Goal: Navigation & Orientation: Find specific page/section

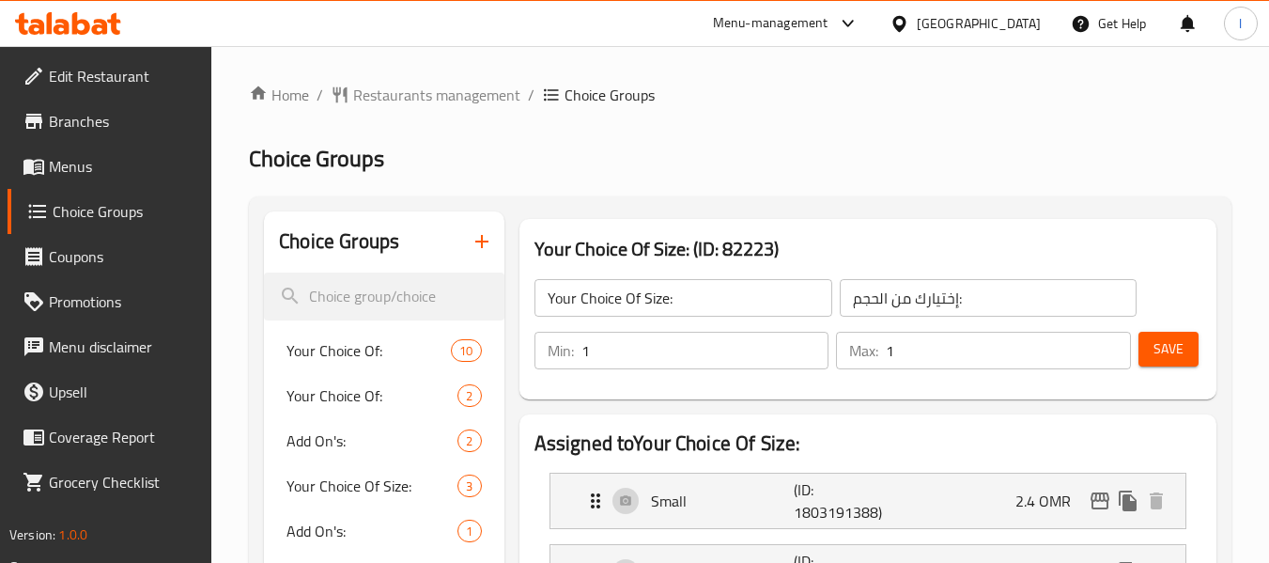
drag, startPoint x: 0, startPoint y: 0, endPoint x: 994, endPoint y: 28, distance: 994.2
click at [909, 28] on icon at bounding box center [900, 24] width 20 height 20
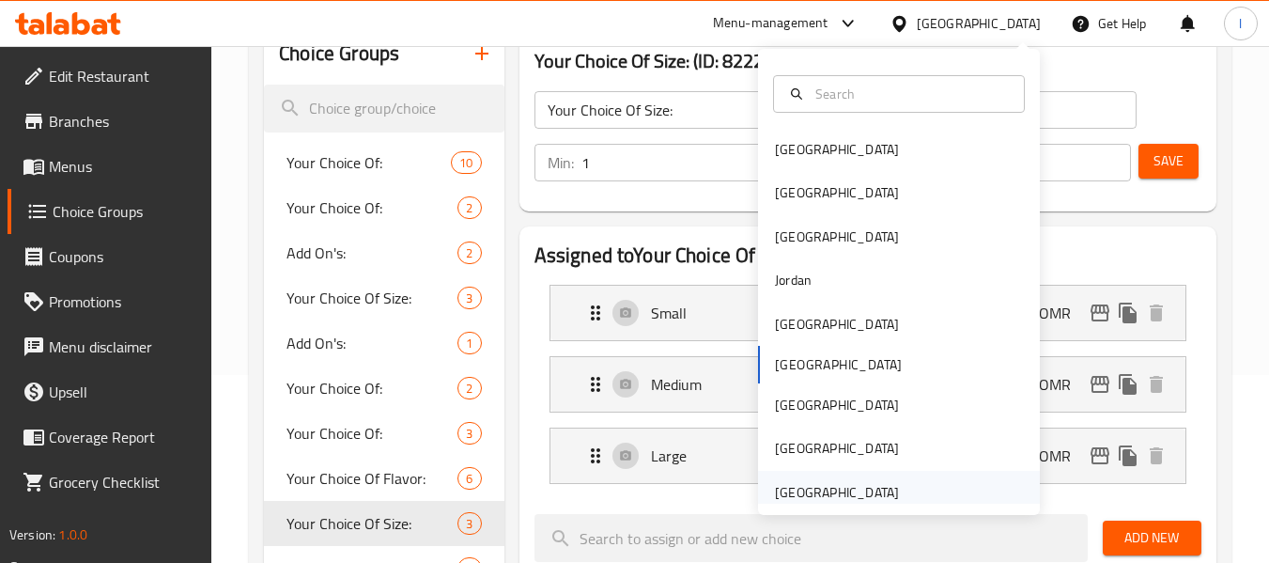
drag, startPoint x: 994, startPoint y: 28, endPoint x: 828, endPoint y: 488, distance: 488.5
click at [828, 488] on div "[GEOGRAPHIC_DATA]" at bounding box center [837, 492] width 124 height 21
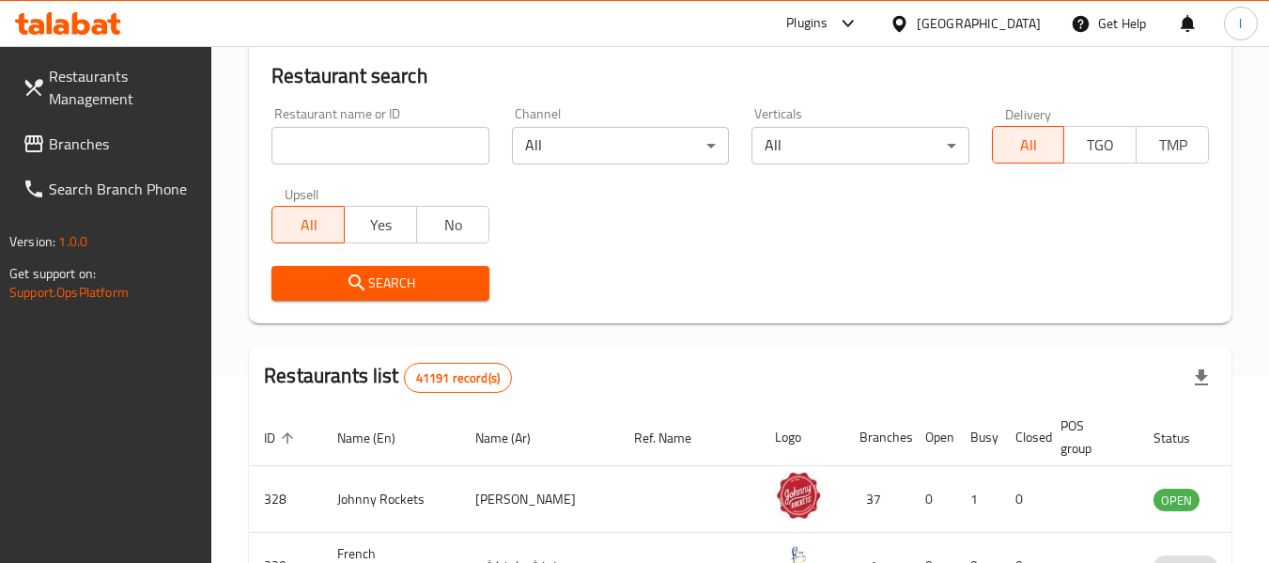
drag, startPoint x: 54, startPoint y: 158, endPoint x: 34, endPoint y: 494, distance: 336.9
click at [54, 158] on link "Branches" at bounding box center [110, 143] width 205 height 45
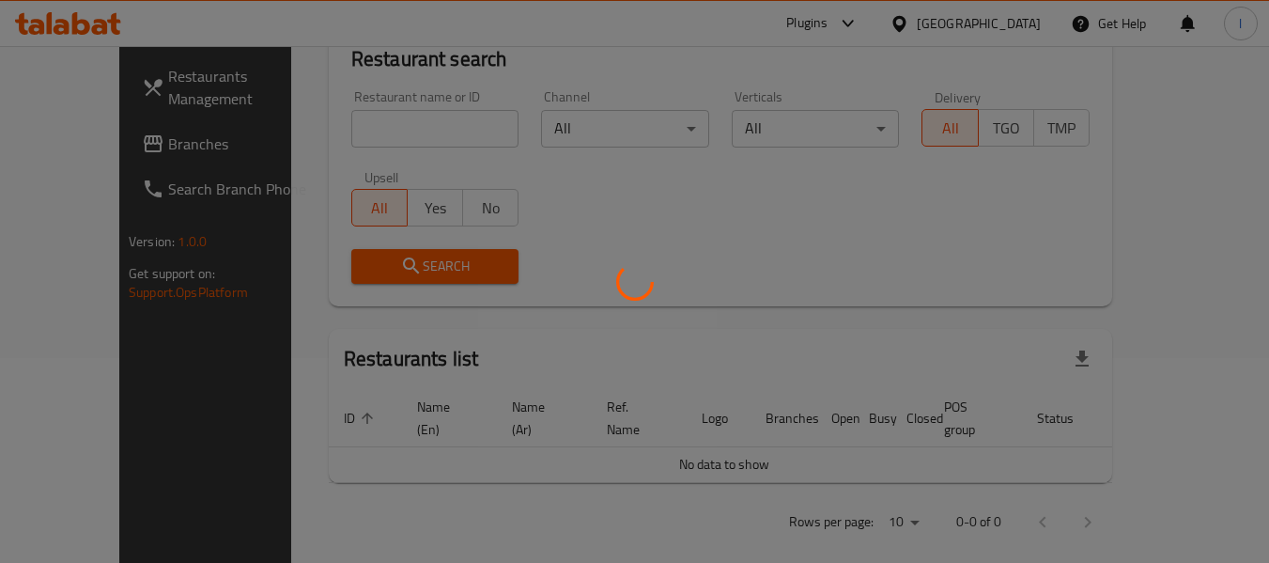
scroll to position [875, 0]
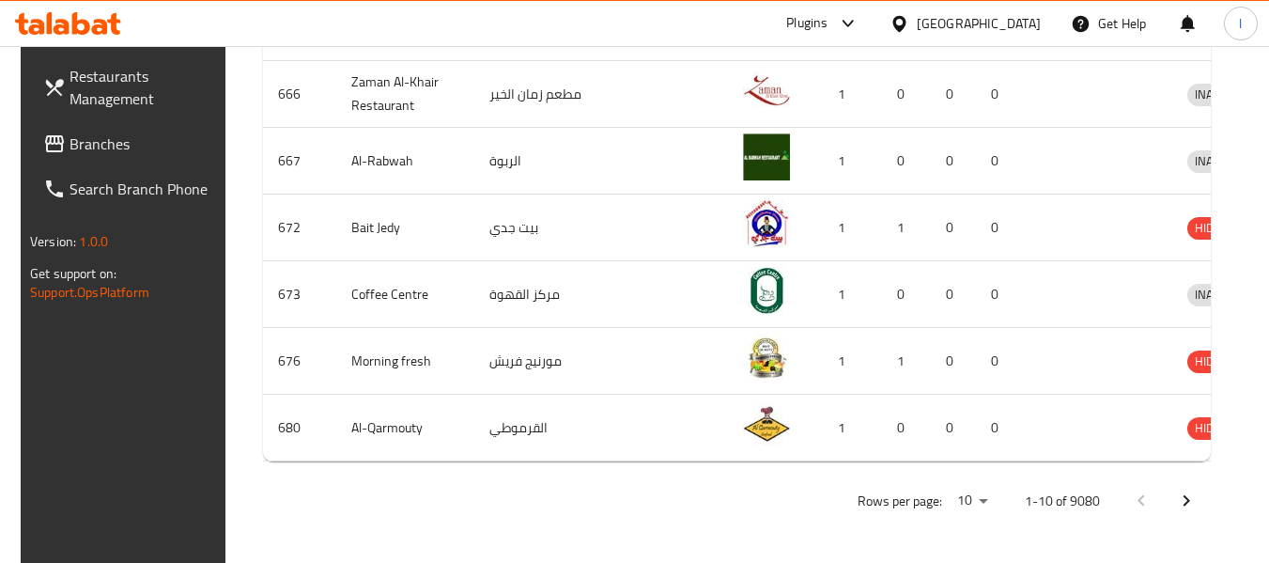
click at [118, 141] on span "Branches" at bounding box center [144, 143] width 148 height 23
